Goal: Task Accomplishment & Management: Manage account settings

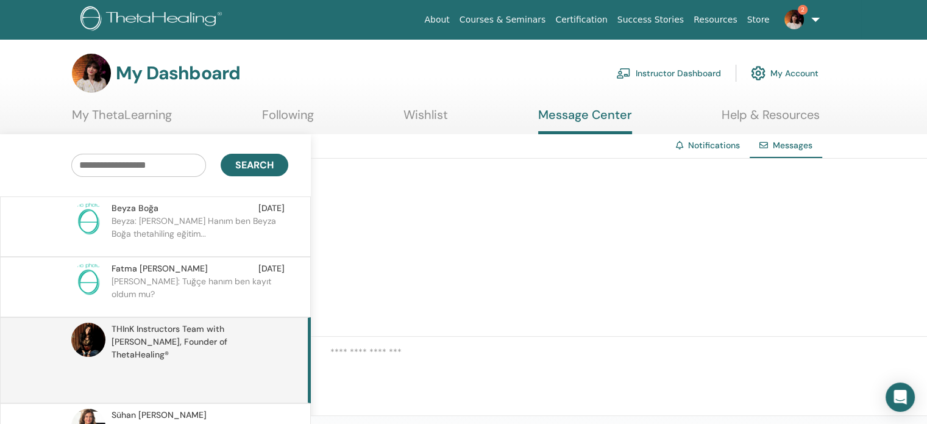
click at [692, 72] on link "Instructor Dashboard" at bounding box center [668, 73] width 105 height 27
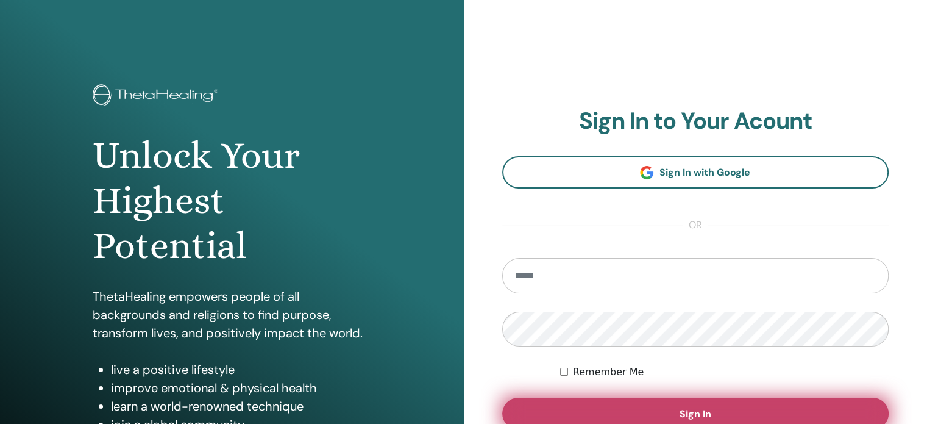
type input "**********"
click at [670, 409] on button "Sign In" at bounding box center [695, 413] width 387 height 32
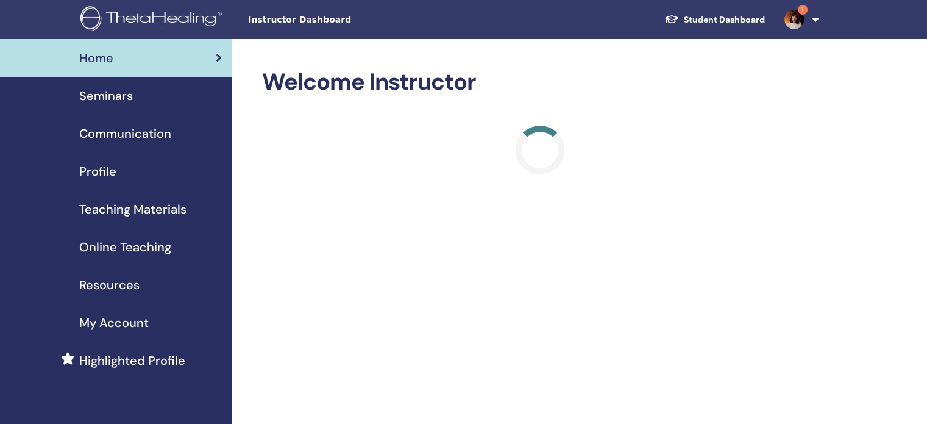
click at [136, 94] on div "Seminars" at bounding box center [116, 96] width 212 height 18
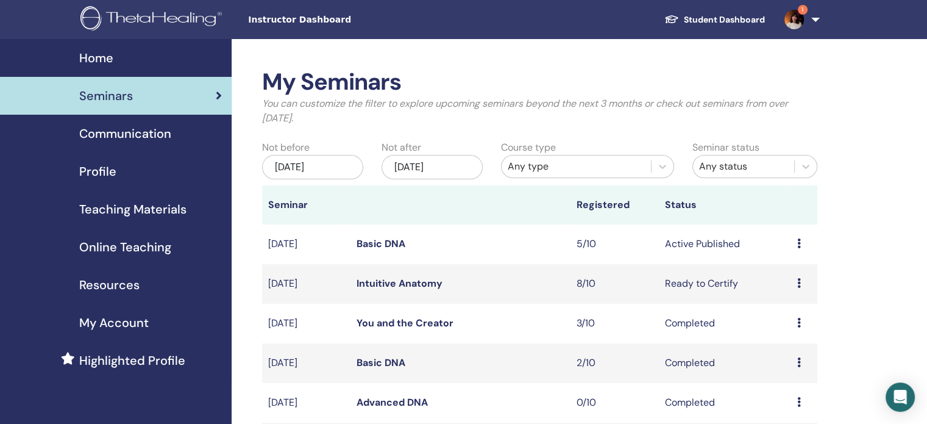
click at [387, 245] on link "Basic DNA" at bounding box center [380, 243] width 49 height 13
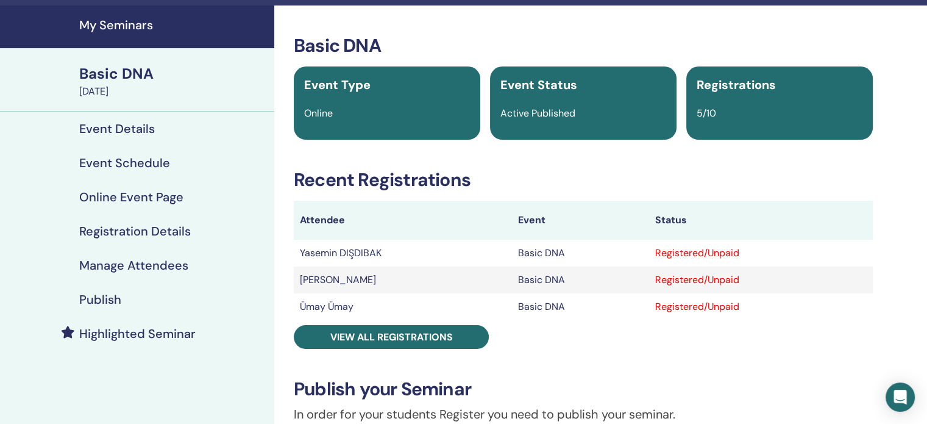
scroll to position [40, 0]
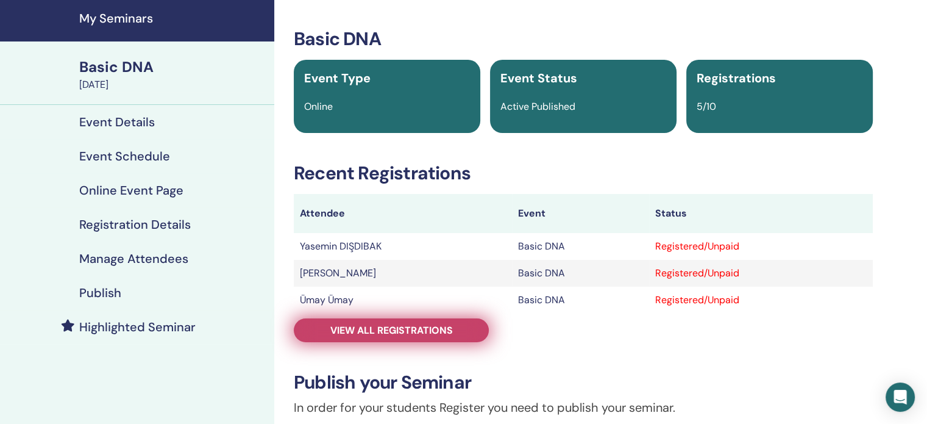
click at [369, 327] on span "View all registrations" at bounding box center [391, 330] width 122 height 13
